Goal: Transaction & Acquisition: Purchase product/service

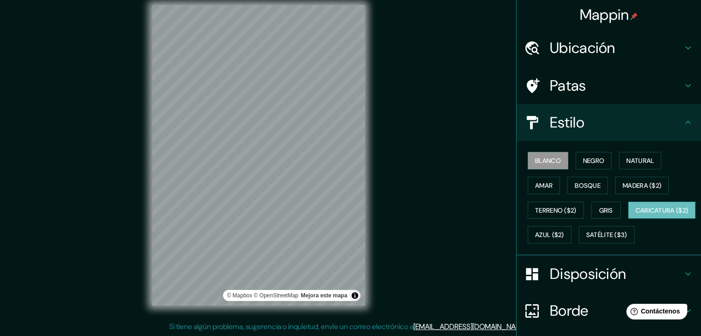
scroll to position [93, 0]
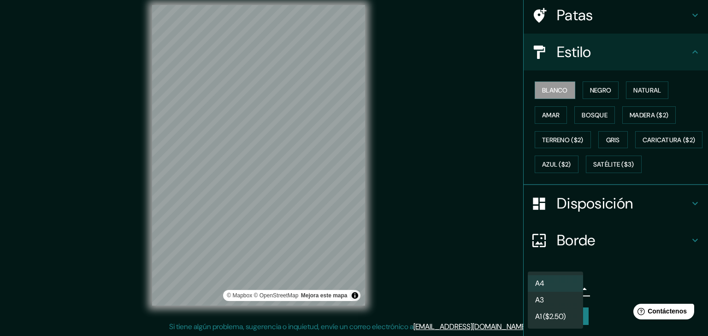
click at [554, 292] on body "Mappin Ubicación Comitán, [GEOGRAPHIC_DATA], [GEOGRAPHIC_DATA] Patas Estilo Bla…" at bounding box center [354, 157] width 708 height 336
click at [619, 294] on div at bounding box center [354, 168] width 708 height 336
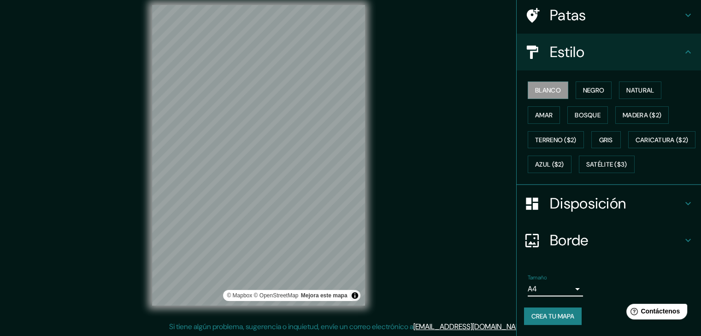
click at [564, 314] on font "Crea tu mapa" at bounding box center [552, 316] width 43 height 8
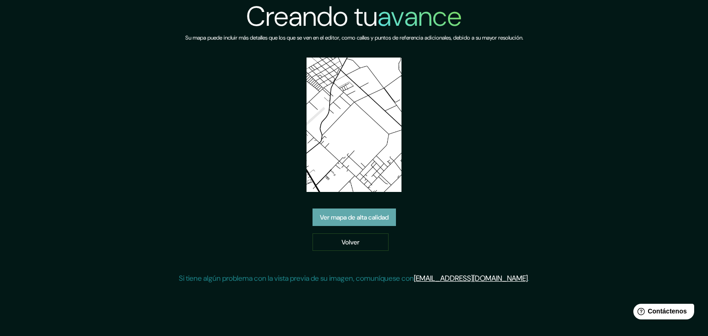
click at [373, 217] on font "Ver mapa de alta calidad" at bounding box center [354, 217] width 69 height 8
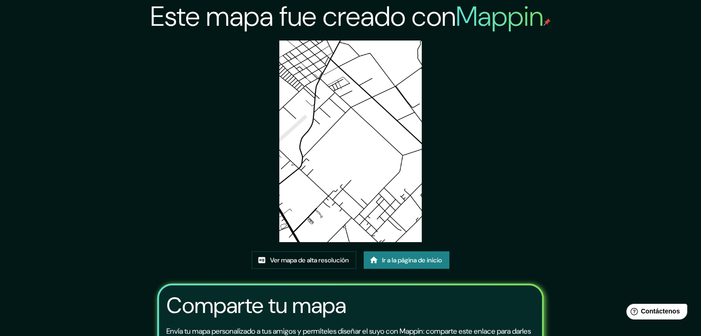
scroll to position [97, 0]
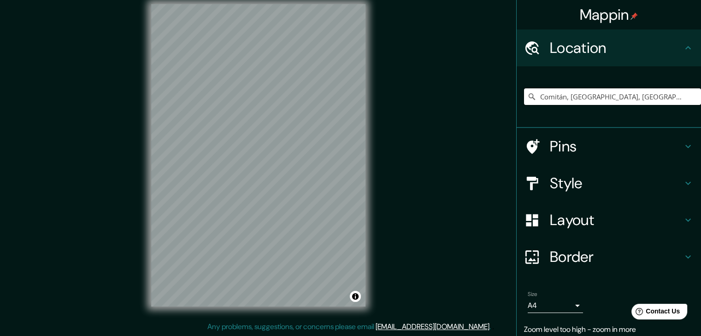
click at [650, 94] on input "Comitán, [GEOGRAPHIC_DATA], [GEOGRAPHIC_DATA]" at bounding box center [612, 96] width 177 height 17
drag, startPoint x: 638, startPoint y: 99, endPoint x: 558, endPoint y: 105, distance: 80.8
click at [558, 105] on input "Comitán, [GEOGRAPHIC_DATA], [GEOGRAPHIC_DATA]" at bounding box center [612, 96] width 177 height 17
click at [630, 96] on input "Comitán, [GEOGRAPHIC_DATA], [GEOGRAPHIC_DATA]" at bounding box center [612, 96] width 177 height 17
drag, startPoint x: 600, startPoint y: 102, endPoint x: 558, endPoint y: 109, distance: 42.1
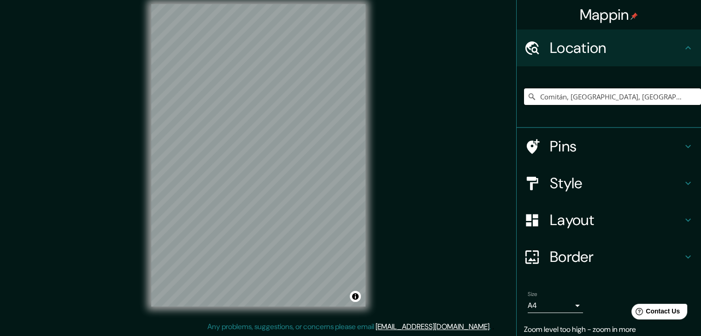
click at [558, 109] on div "Comitán, [GEOGRAPHIC_DATA], [GEOGRAPHIC_DATA]" at bounding box center [612, 97] width 177 height 46
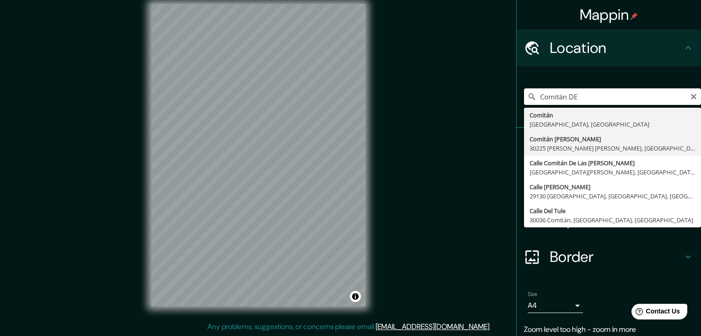
type input "Comitán De Domínguez, 30225 Venustiano Carranza, Chiapas, México"
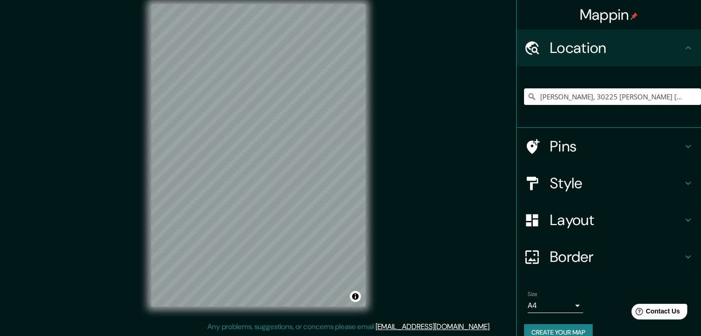
click at [134, 131] on div "Mappin Location Comitán De Domínguez, 30225 Venustiano Carranza, Chiapas, Méxic…" at bounding box center [350, 162] width 701 height 347
click at [353, 295] on div at bounding box center [355, 297] width 7 height 7
click at [353, 295] on button "Toggle attribution" at bounding box center [355, 296] width 11 height 11
click at [356, 294] on button "Toggle attribution" at bounding box center [355, 296] width 11 height 11
